Goal: Contribute content: Add original content to the website for others to see

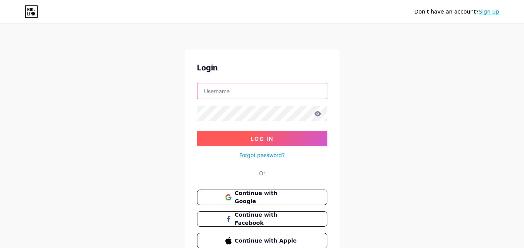
type input "[EMAIL_ADDRESS][DOMAIN_NAME]"
click at [232, 136] on button "Log In" at bounding box center [262, 139] width 130 height 16
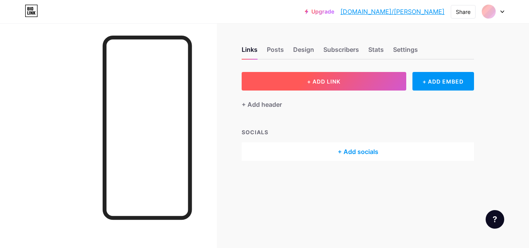
click at [321, 79] on span "+ ADD LINK" at bounding box center [323, 81] width 33 height 7
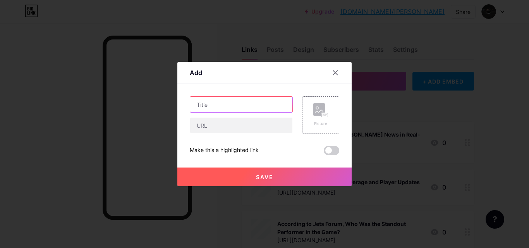
click at [214, 109] on input "text" at bounding box center [241, 105] width 102 height 16
paste input "How to Navigate and Make the Most of an [PERSON_NAME] Photo Gallery"
type input "How to Navigate and Make the Most of an [PERSON_NAME] Photo Gallery"
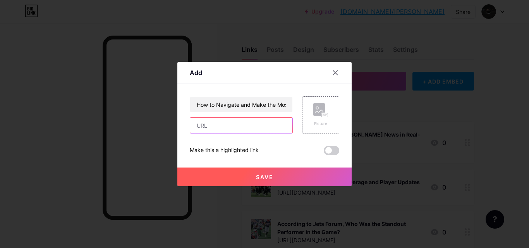
click at [228, 128] on input "text" at bounding box center [241, 126] width 102 height 16
paste input "[URL][DOMAIN_NAME]"
type input "[URL][DOMAIN_NAME]"
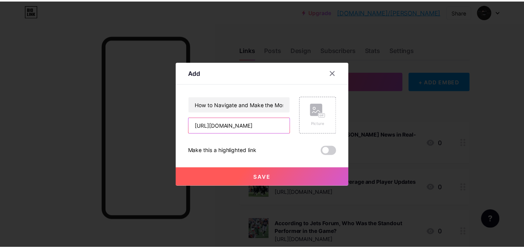
scroll to position [0, 0]
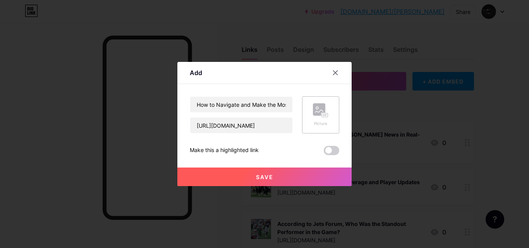
click at [324, 121] on div "Picture" at bounding box center [321, 114] width 16 height 23
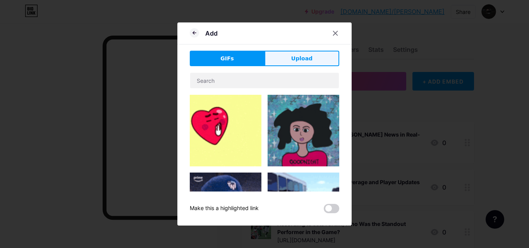
click at [287, 60] on button "Upload" at bounding box center [302, 59] width 75 height 16
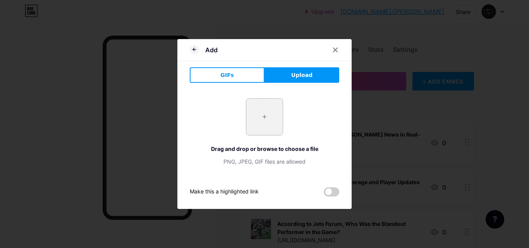
click at [266, 122] on input "file" at bounding box center [264, 117] width 36 height 36
type input "C:\fakepath\[PERSON_NAME] photos.jpg"
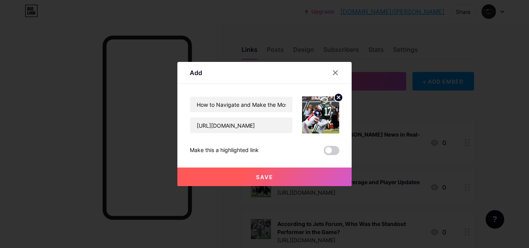
click at [260, 177] on span "Save" at bounding box center [264, 177] width 17 height 7
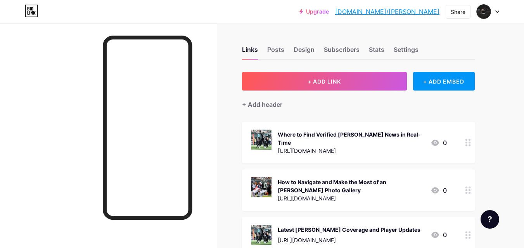
drag, startPoint x: 358, startPoint y: 189, endPoint x: 361, endPoint y: 132, distance: 56.6
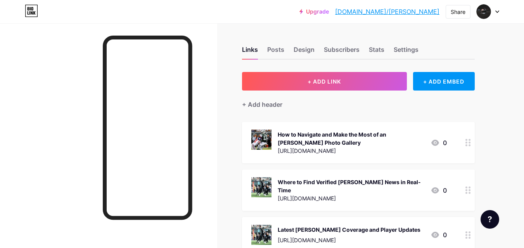
click at [402, 7] on div "Upgrade [DOMAIN_NAME]/[PERSON_NAME]... [DOMAIN_NAME]/[PERSON_NAME]" at bounding box center [369, 12] width 140 height 14
click at [402, 12] on link "[DOMAIN_NAME]/[PERSON_NAME]" at bounding box center [387, 11] width 104 height 9
click at [491, 11] on div at bounding box center [487, 12] width 22 height 14
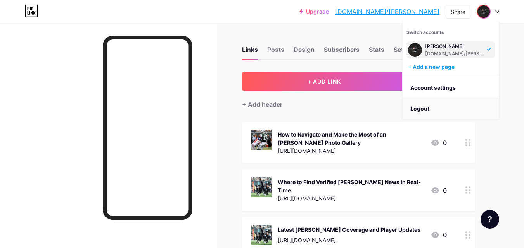
click at [428, 109] on li "Logout" at bounding box center [450, 108] width 96 height 21
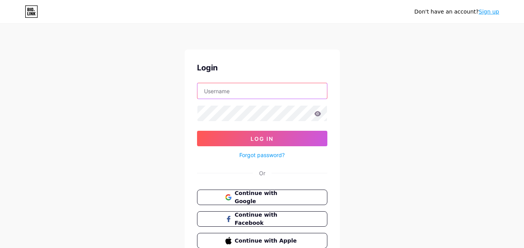
type input "[EMAIL_ADDRESS][DOMAIN_NAME]"
